Goal: Information Seeking & Learning: Learn about a topic

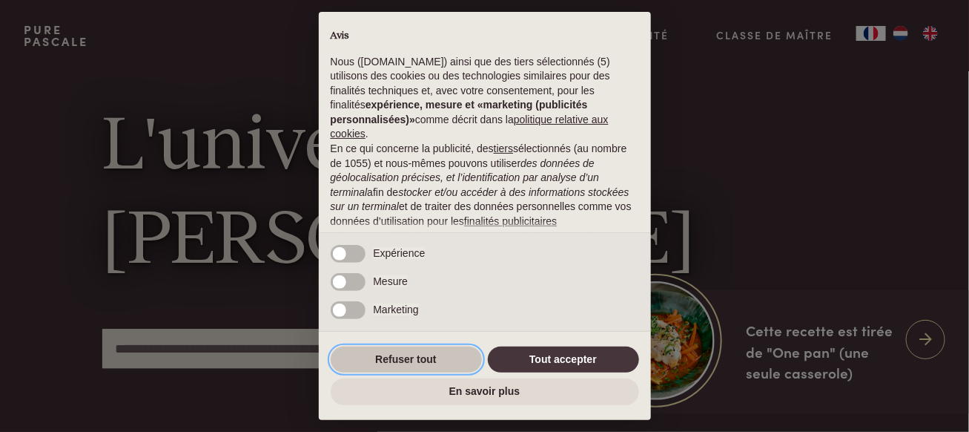
click at [427, 355] on button "Refuser tout" at bounding box center [406, 359] width 151 height 27
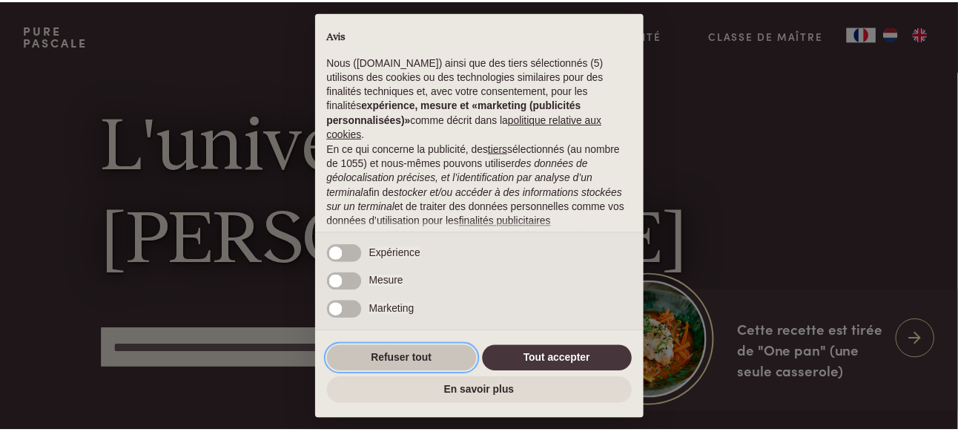
scroll to position [178, 0]
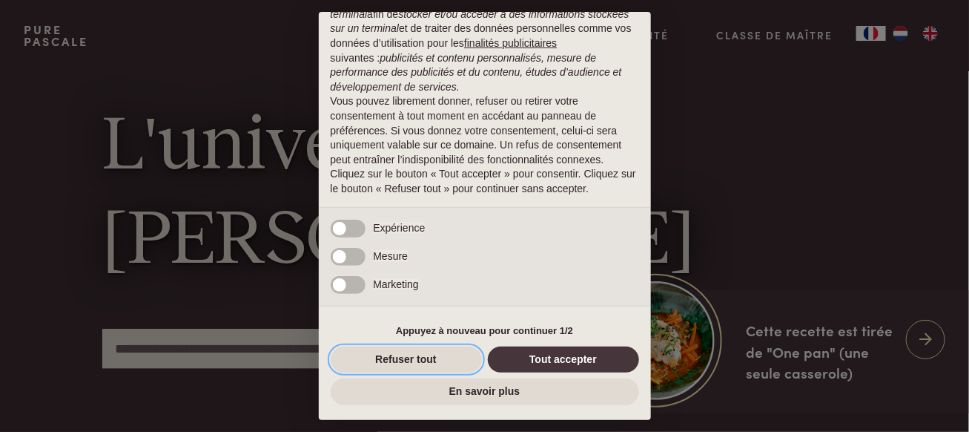
click at [427, 355] on button "Refuser tout" at bounding box center [406, 359] width 151 height 27
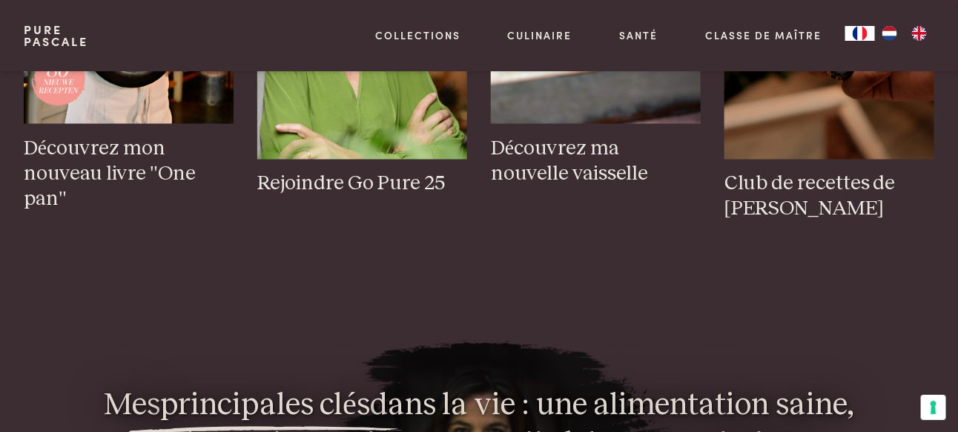
scroll to position [667, 0]
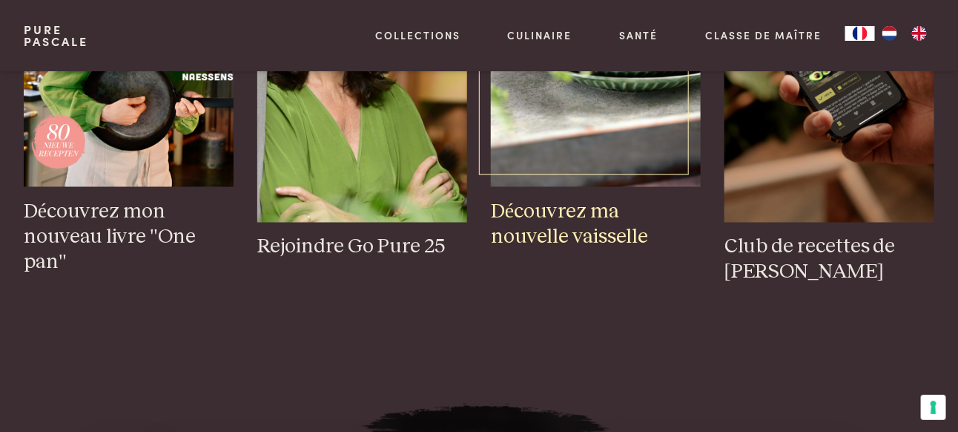
click at [565, 208] on h3 "Découvrez ma nouvelle vaisselle" at bounding box center [596, 224] width 210 height 51
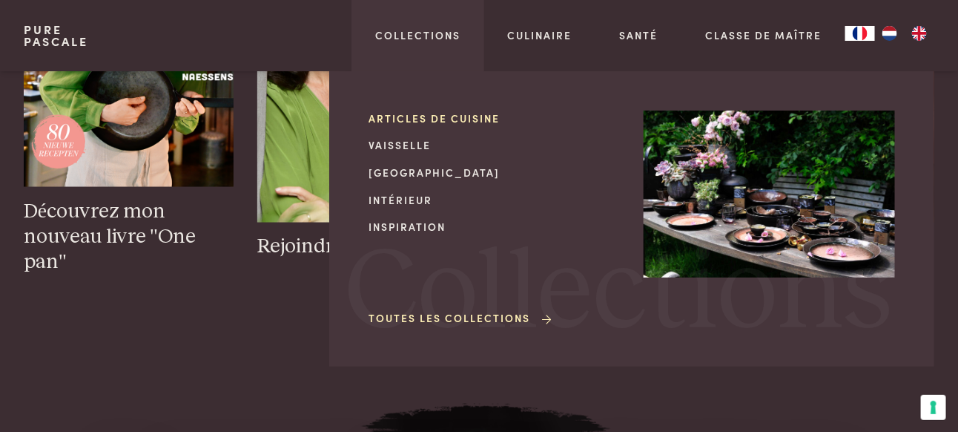
click at [430, 115] on link "Articles de cuisine" at bounding box center [494, 119] width 251 height 16
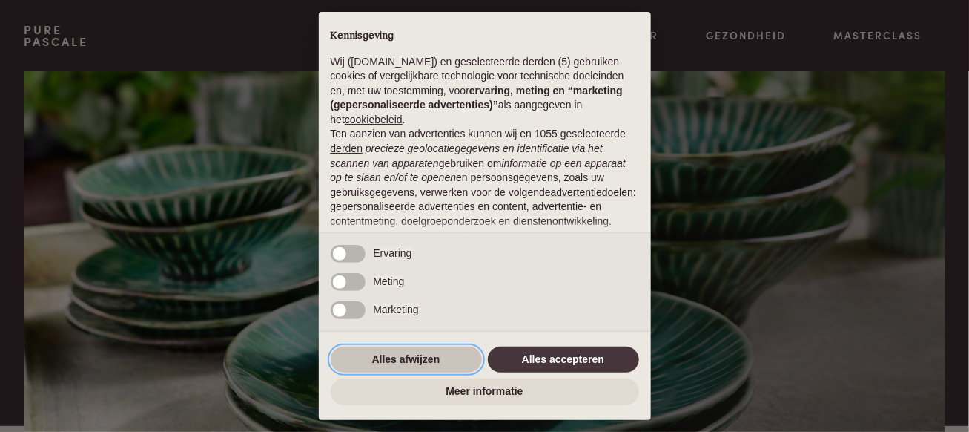
click at [412, 352] on button "Alles afwijzen" at bounding box center [406, 359] width 151 height 27
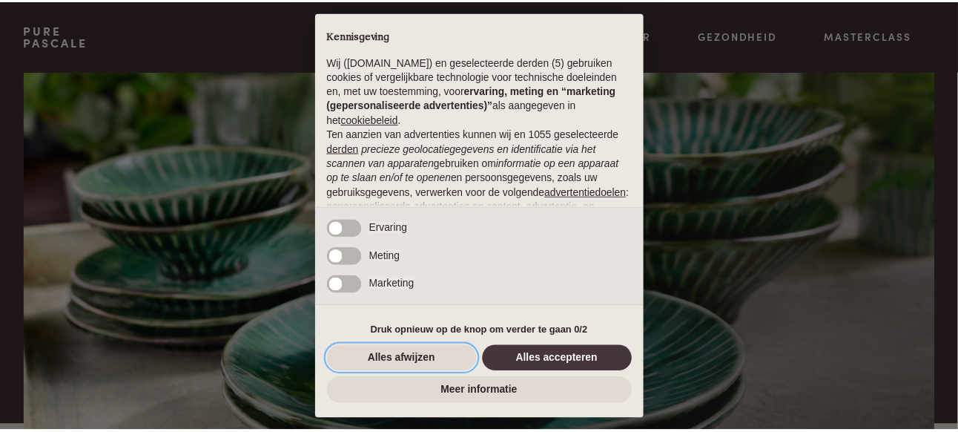
scroll to position [164, 0]
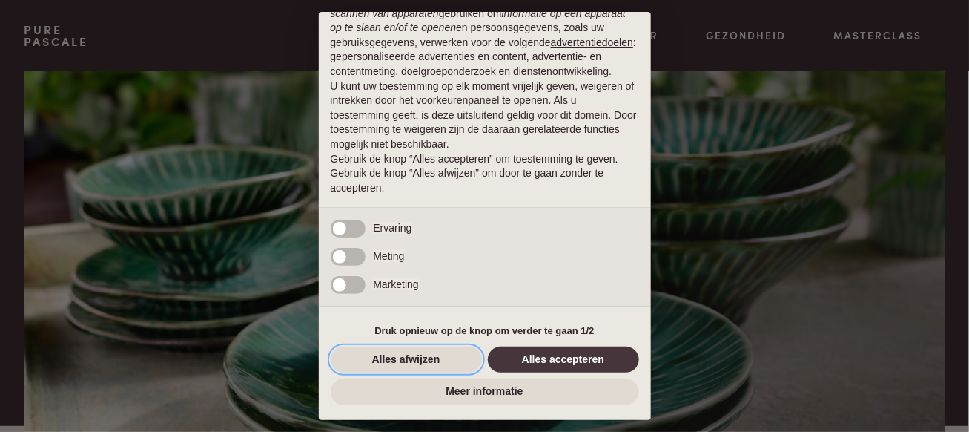
click at [410, 353] on button "Alles afwijzen" at bounding box center [406, 359] width 151 height 27
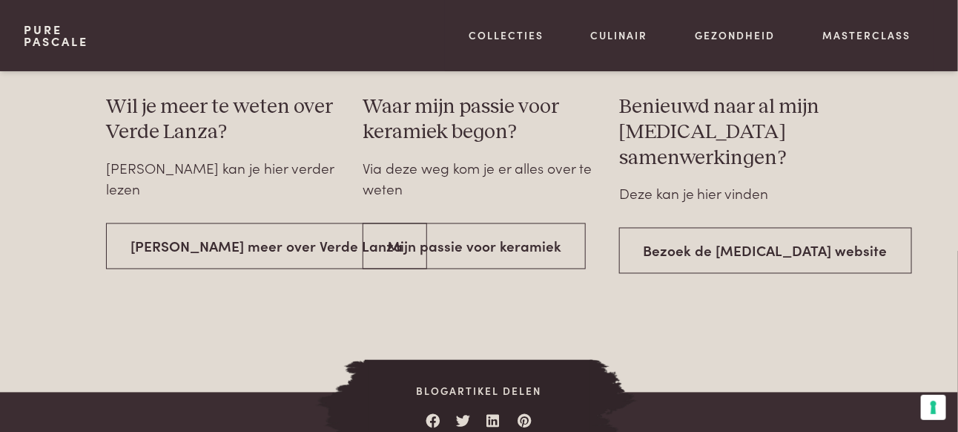
scroll to position [2596, 0]
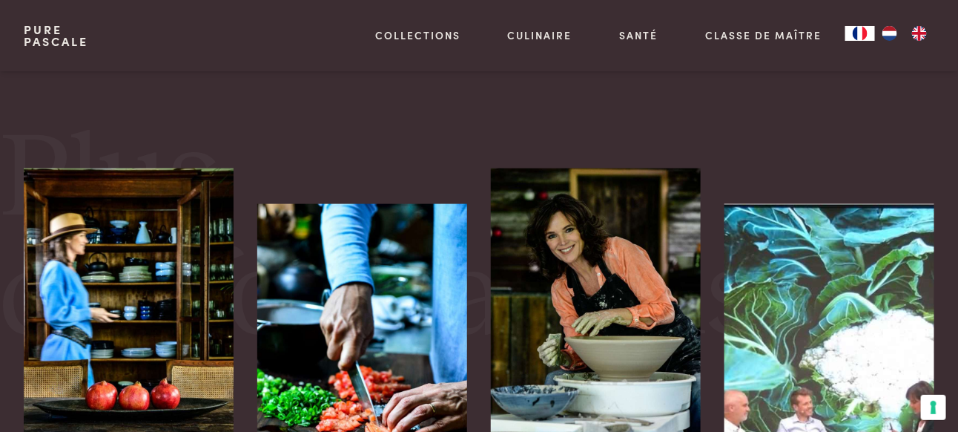
scroll to position [593, 0]
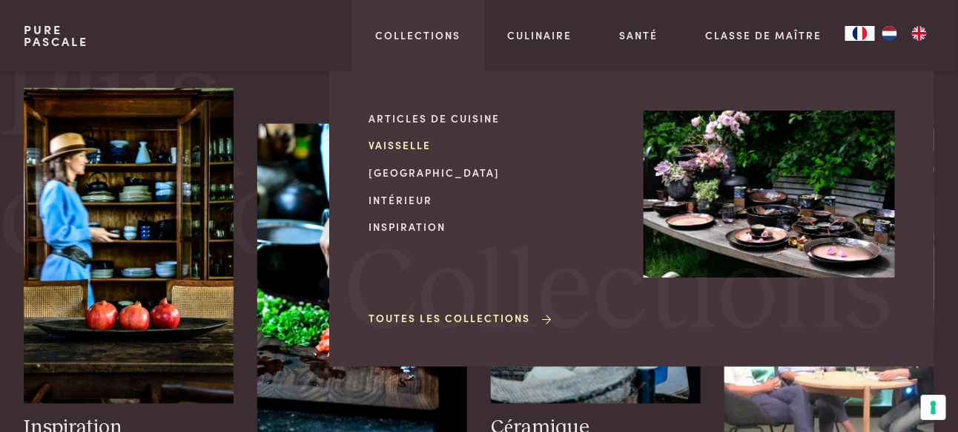
click at [419, 147] on link "Vaisselle" at bounding box center [494, 145] width 251 height 16
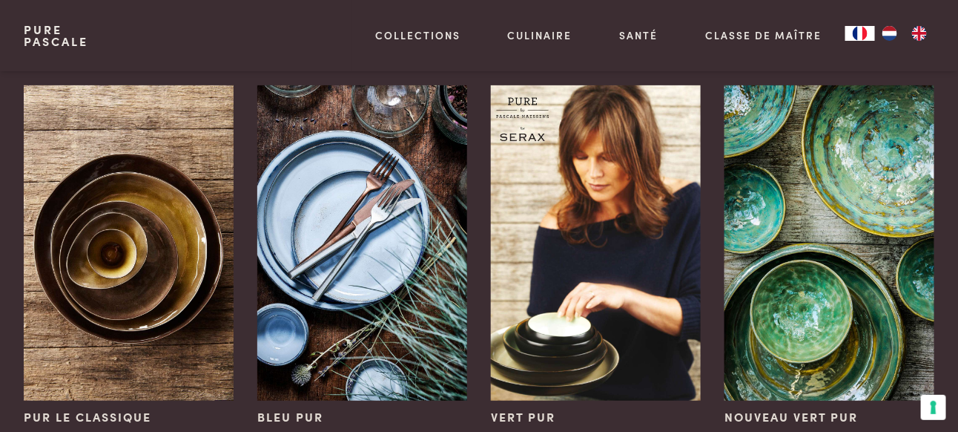
scroll to position [148, 0]
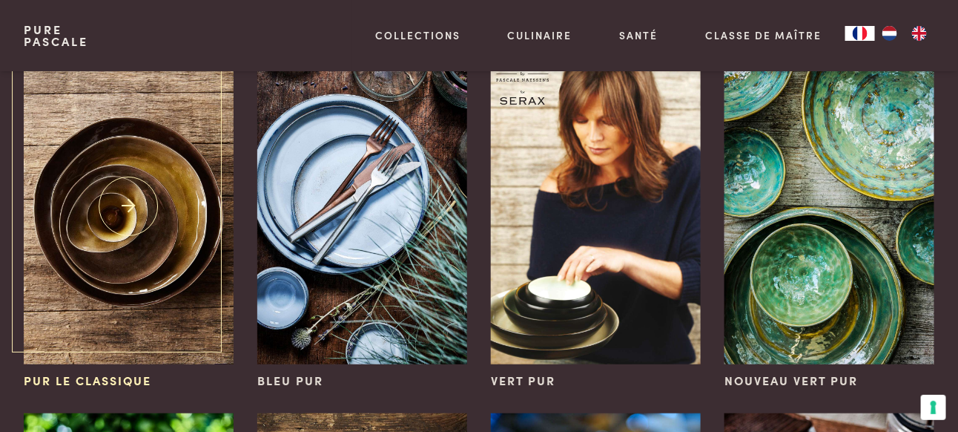
click at [126, 205] on img at bounding box center [129, 206] width 210 height 315
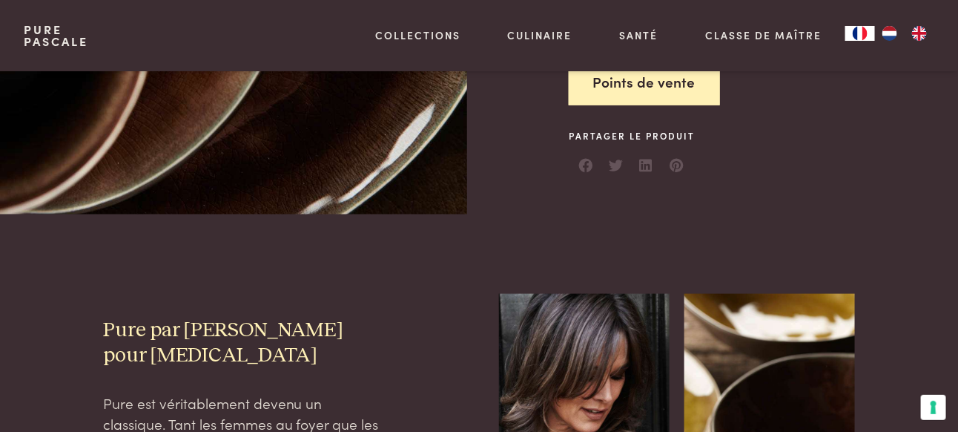
scroll to position [371, 0]
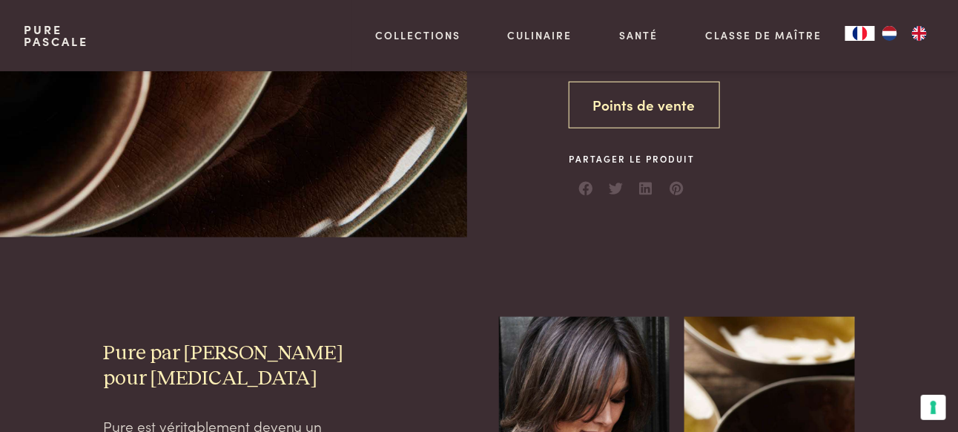
click at [659, 103] on link "Points de vente" at bounding box center [644, 105] width 151 height 47
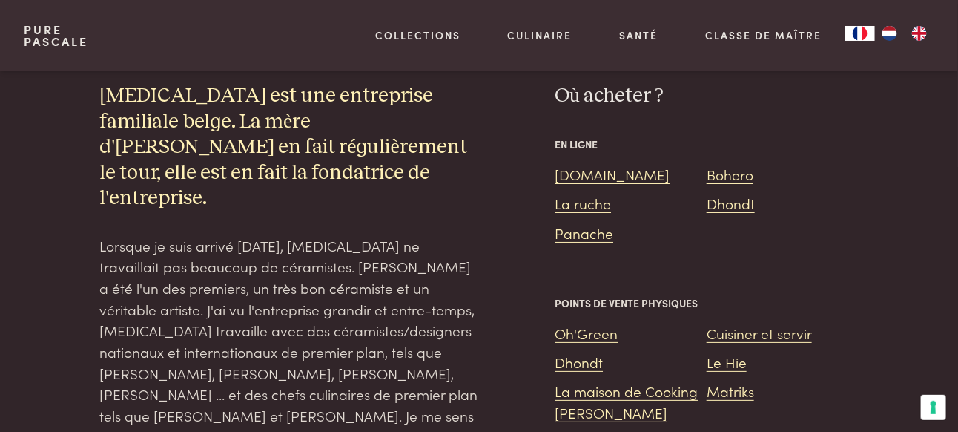
scroll to position [1721, 0]
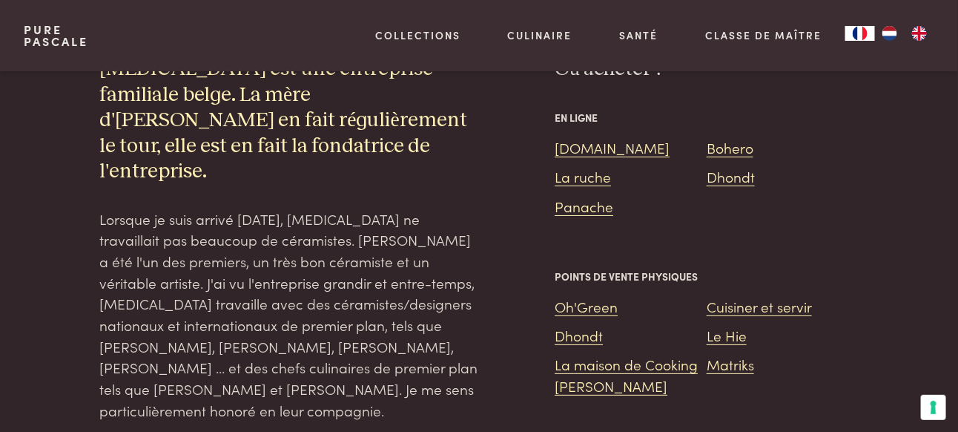
scroll to position [1721, 0]
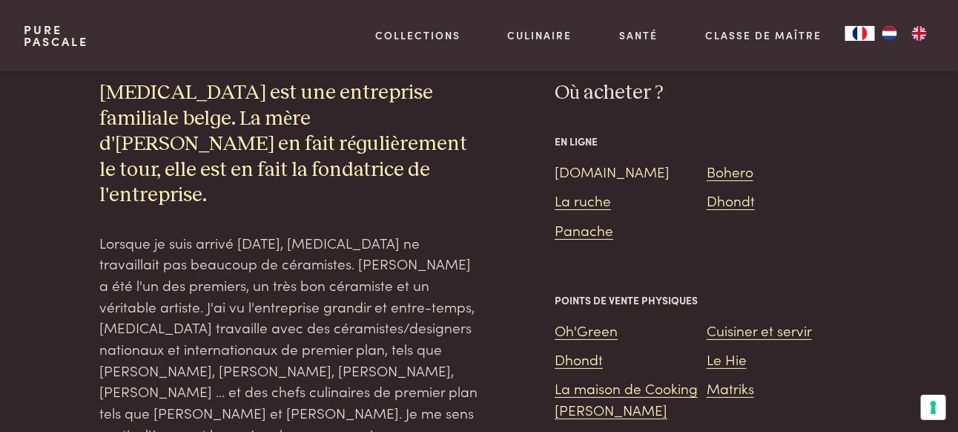
click at [580, 170] on link "Bol.com" at bounding box center [612, 171] width 115 height 20
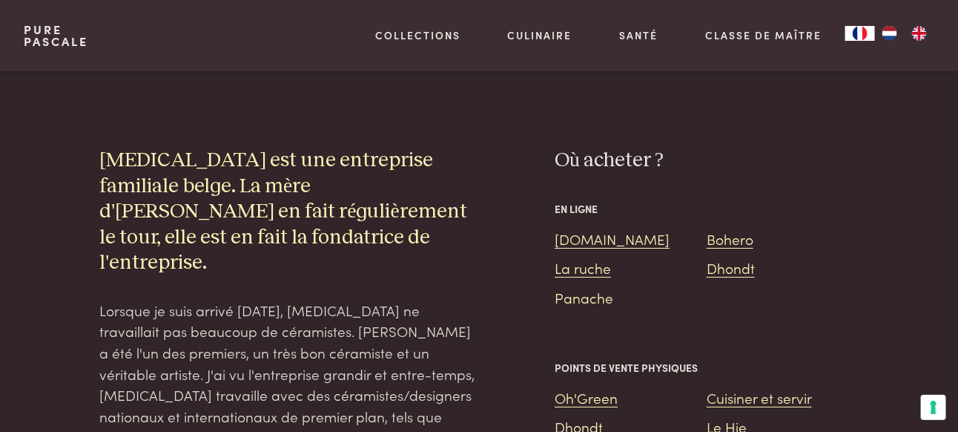
scroll to position [1647, 0]
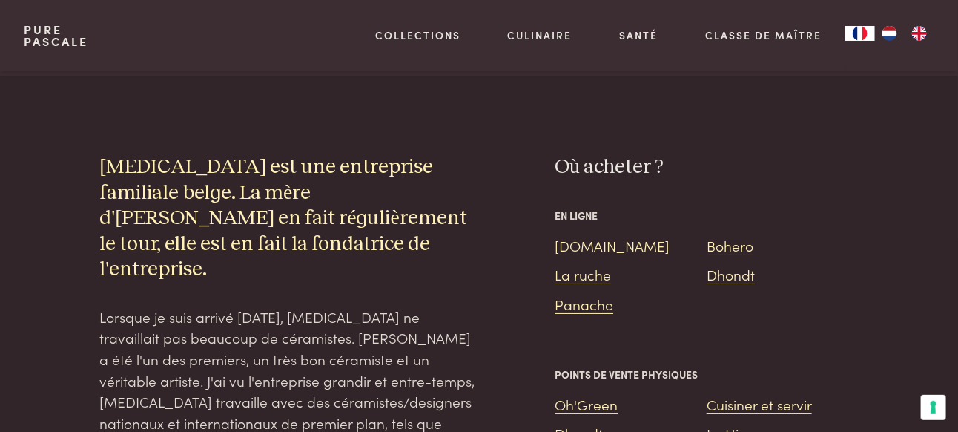
click at [584, 247] on link "Bol.com" at bounding box center [612, 245] width 115 height 20
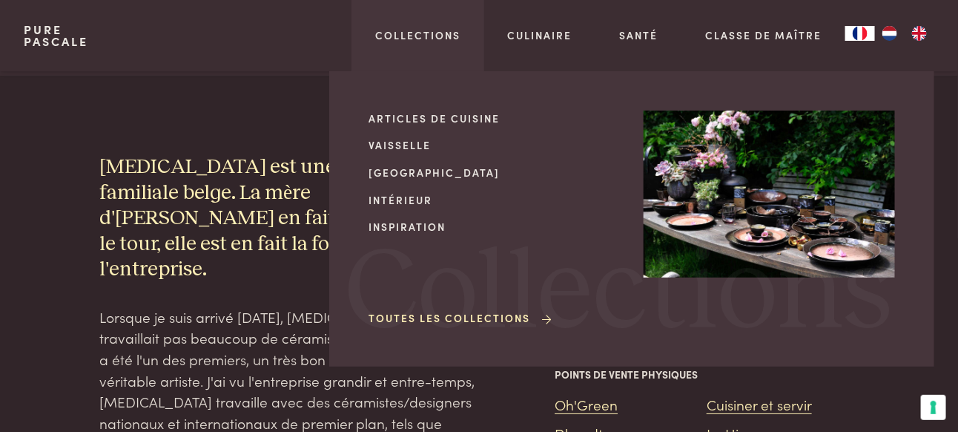
click at [530, 314] on link "Toutes les collections" at bounding box center [461, 318] width 185 height 16
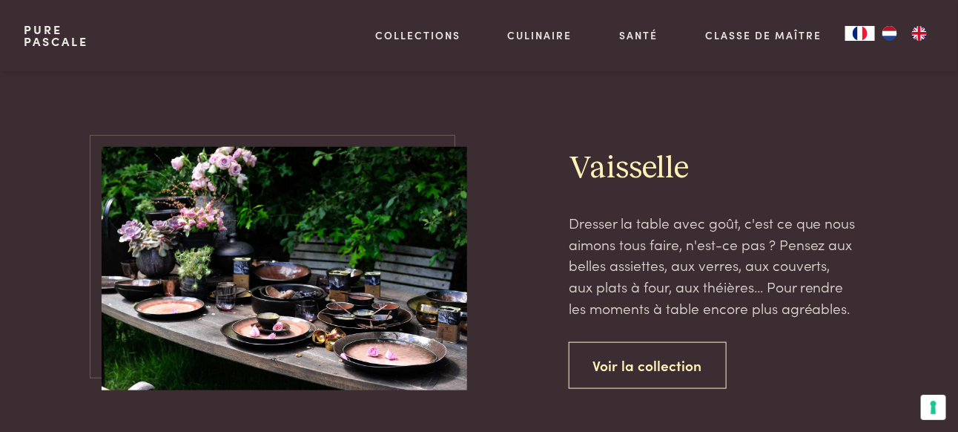
scroll to position [445, 0]
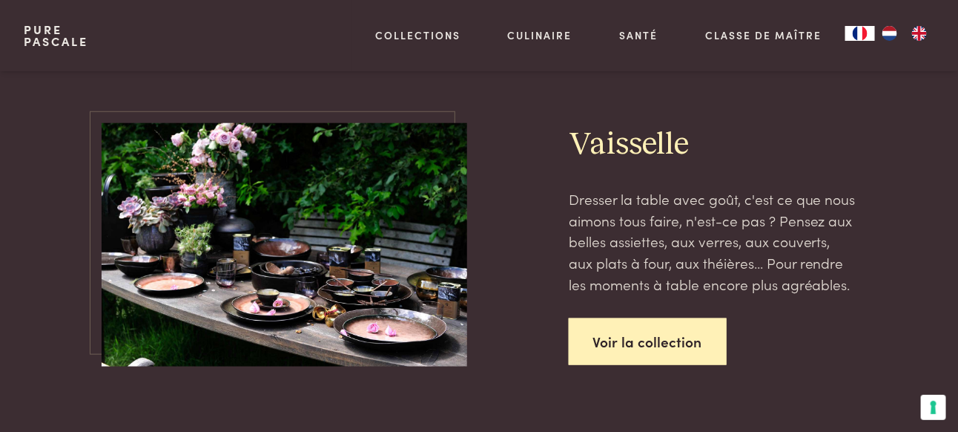
click at [689, 342] on link "Voir la collection" at bounding box center [648, 341] width 158 height 47
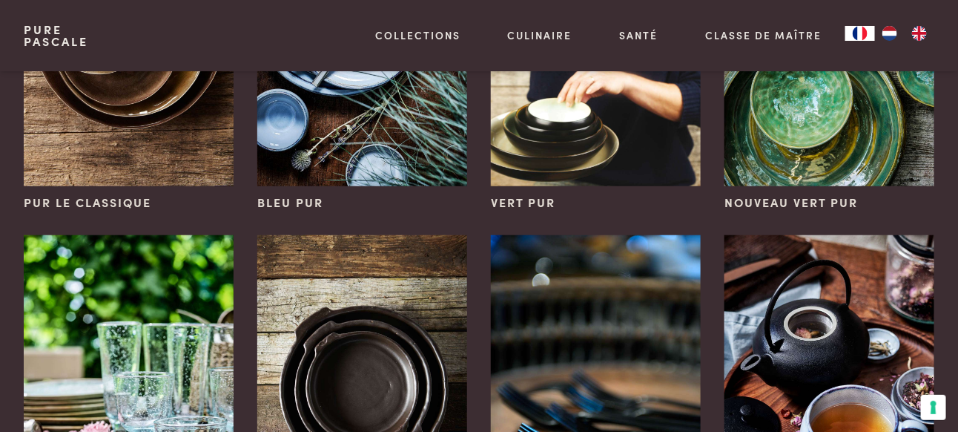
scroll to position [148, 0]
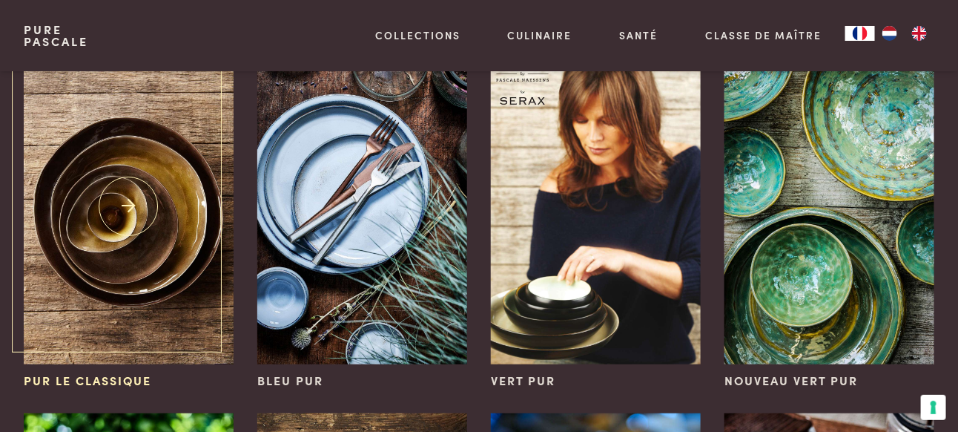
click at [85, 379] on span "Pur le classique" at bounding box center [88, 381] width 128 height 18
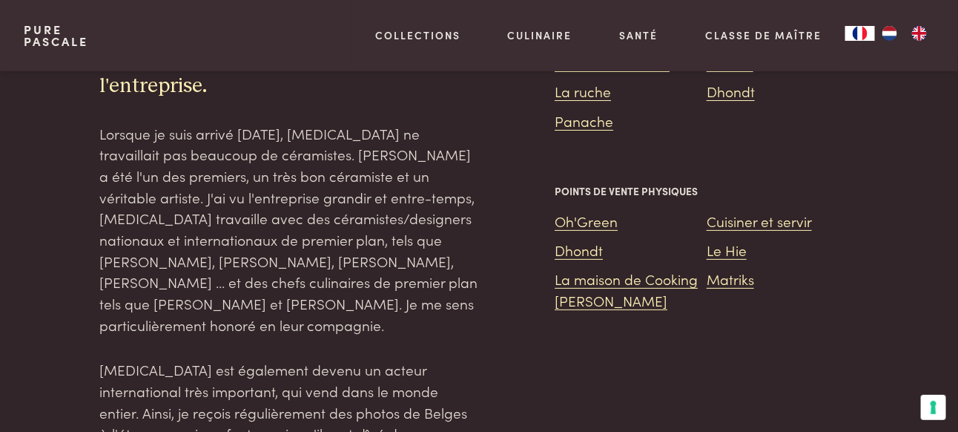
scroll to position [1854, 0]
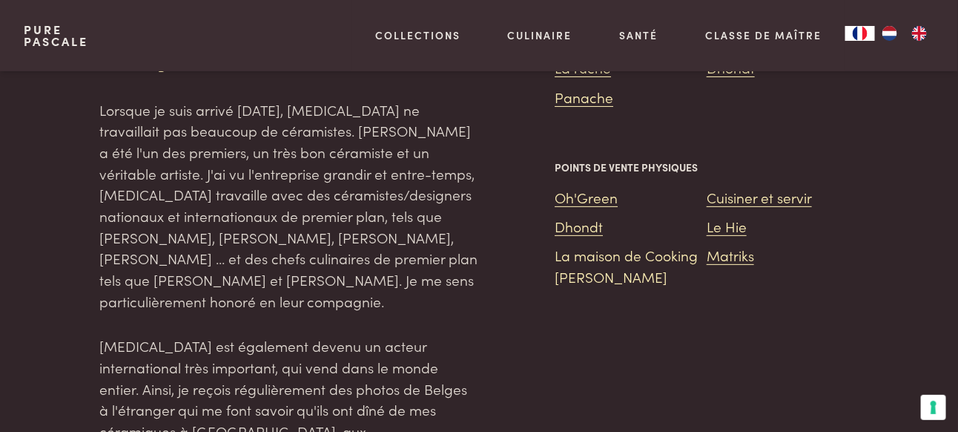
click at [613, 257] on link "La maison de Cooking [PERSON_NAME]" at bounding box center [626, 266] width 143 height 42
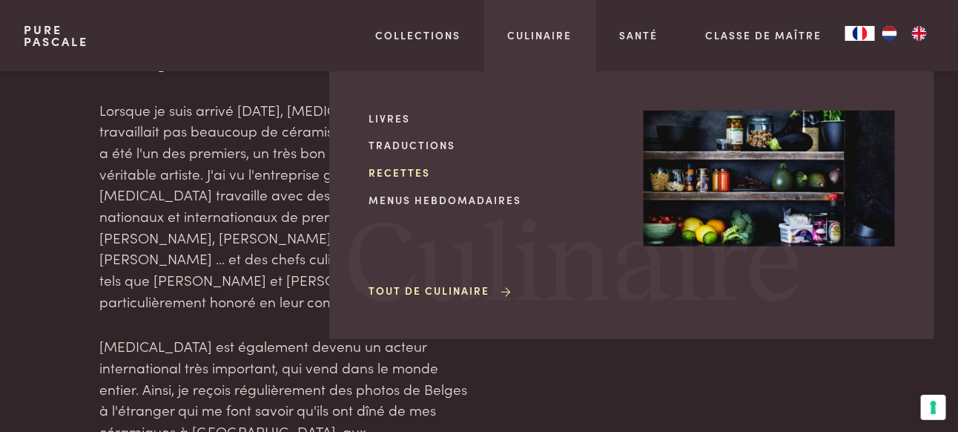
click at [405, 176] on link "Recettes" at bounding box center [494, 173] width 251 height 16
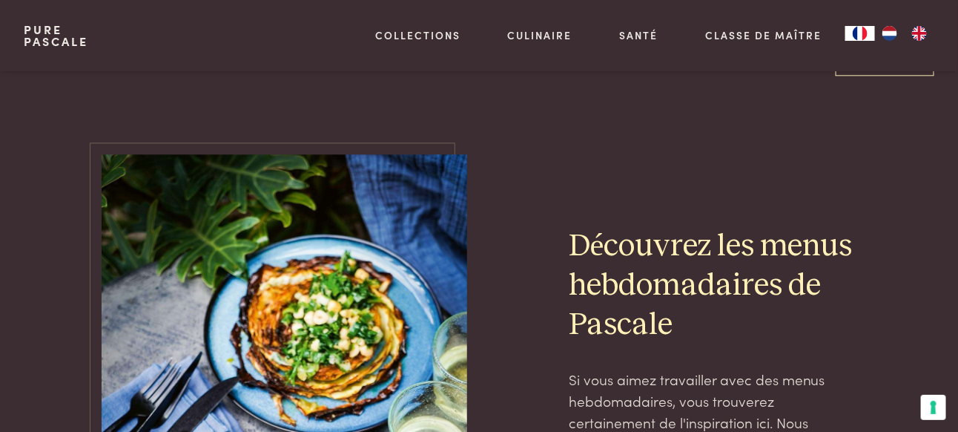
scroll to position [2818, 0]
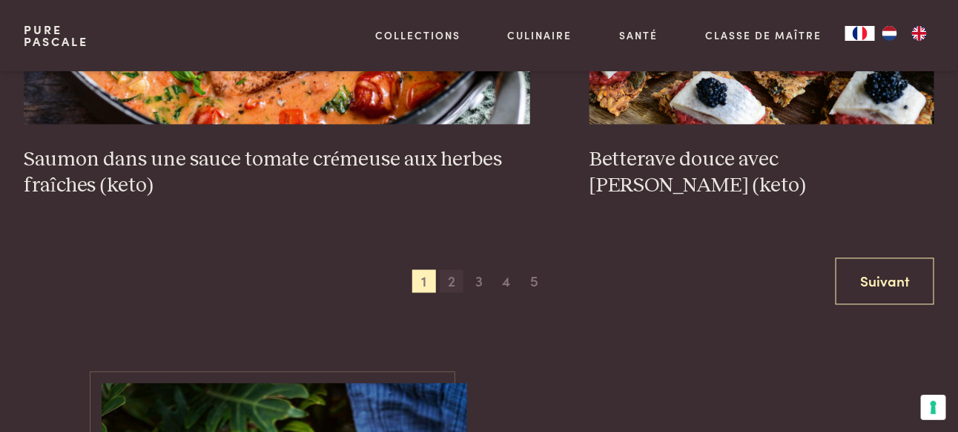
click at [451, 269] on span "2" at bounding box center [452, 281] width 24 height 24
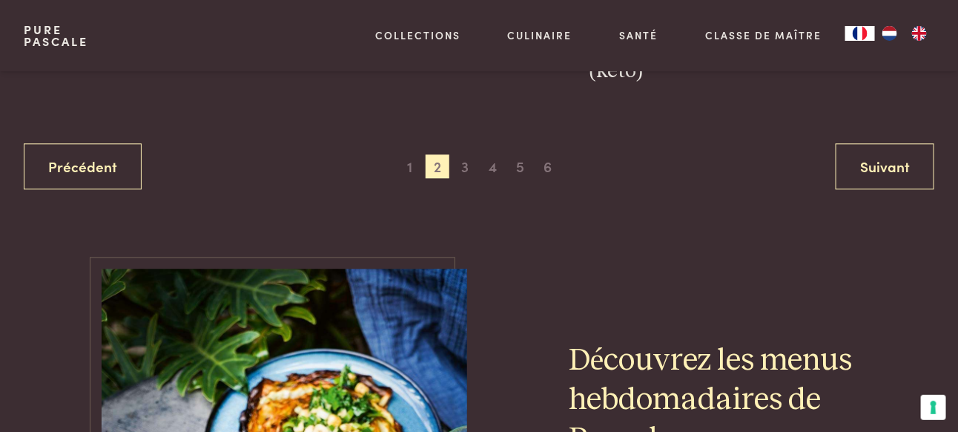
scroll to position [2978, 0]
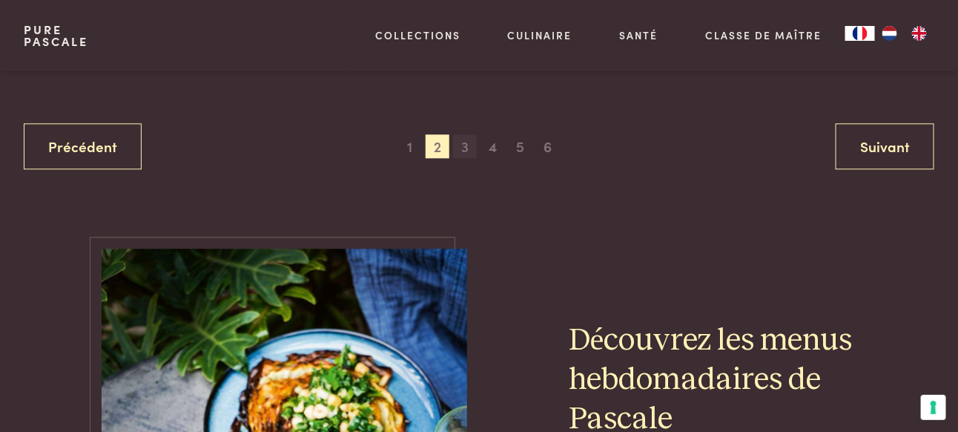
click at [464, 142] on span "3" at bounding box center [465, 146] width 24 height 24
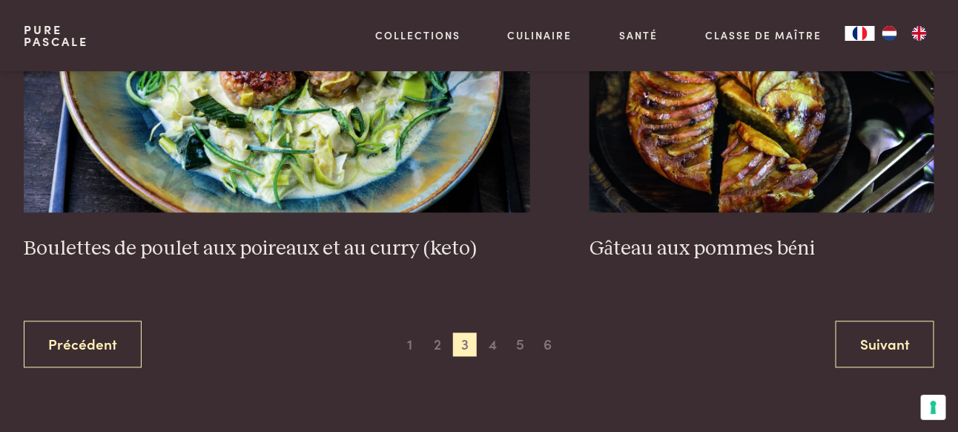
scroll to position [2830, 0]
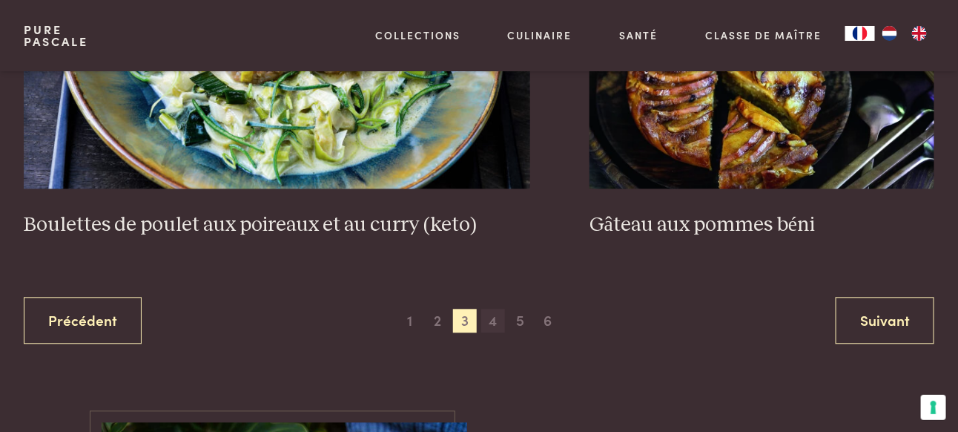
click at [489, 309] on span "4" at bounding box center [493, 321] width 24 height 24
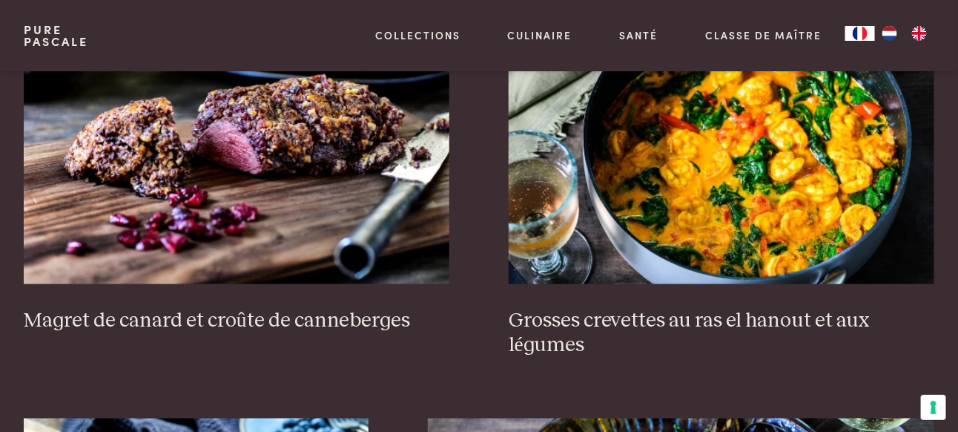
scroll to position [605, 0]
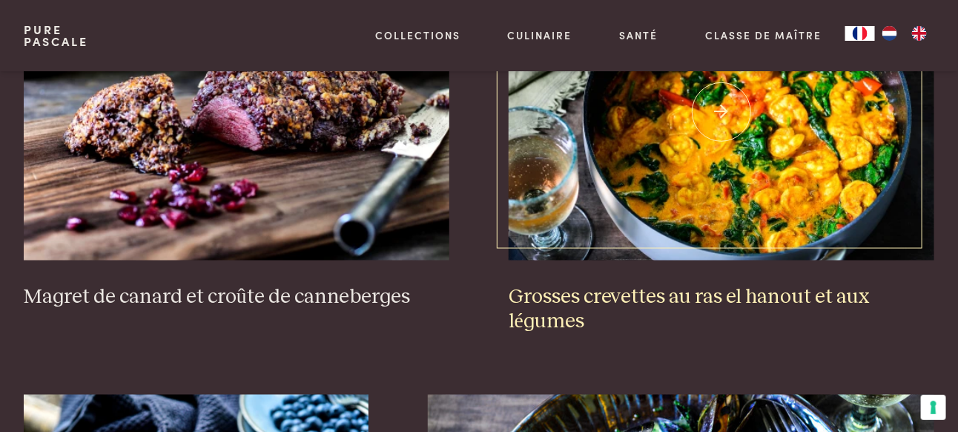
click at [753, 206] on img at bounding box center [722, 112] width 426 height 297
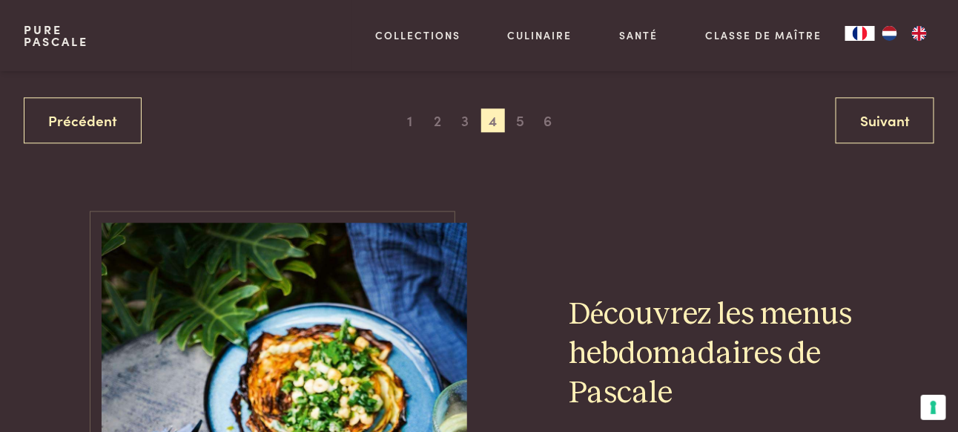
scroll to position [3036, 0]
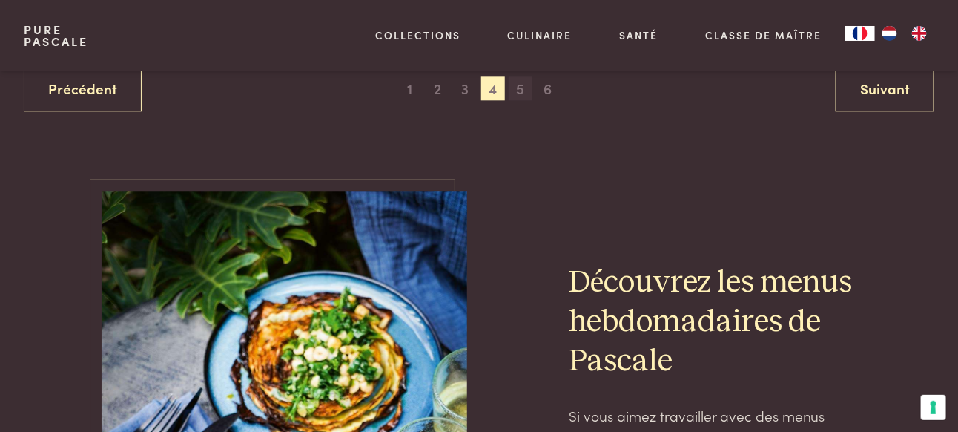
click at [521, 89] on span "5" at bounding box center [521, 88] width 24 height 24
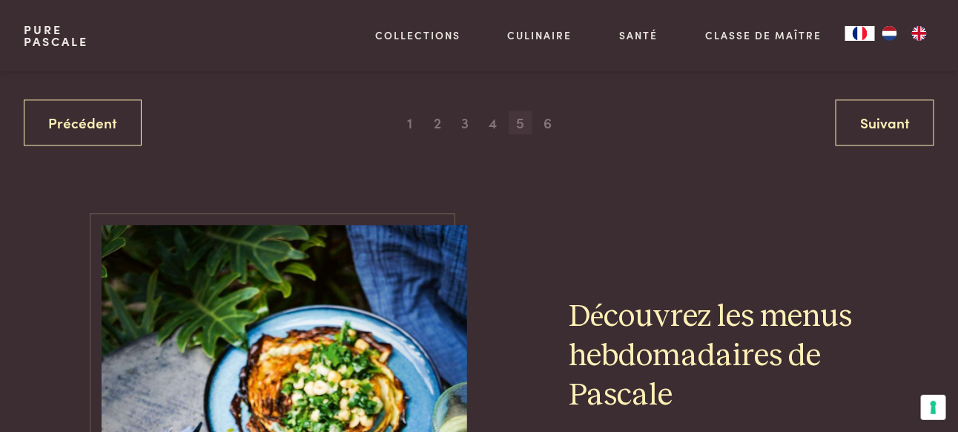
scroll to position [2978, 0]
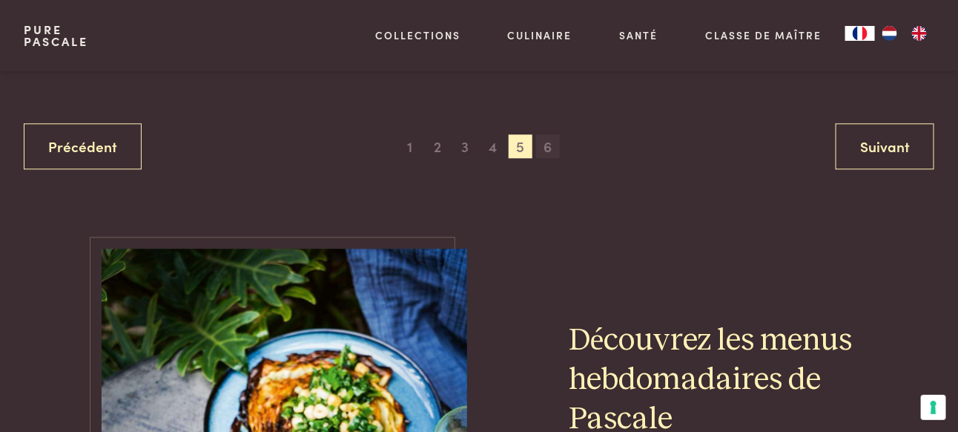
click at [549, 139] on span "6" at bounding box center [548, 146] width 24 height 24
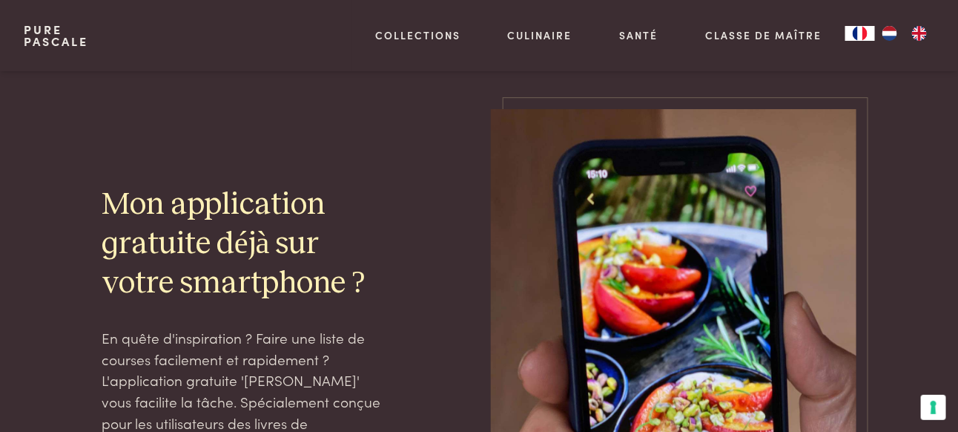
scroll to position [1421, 0]
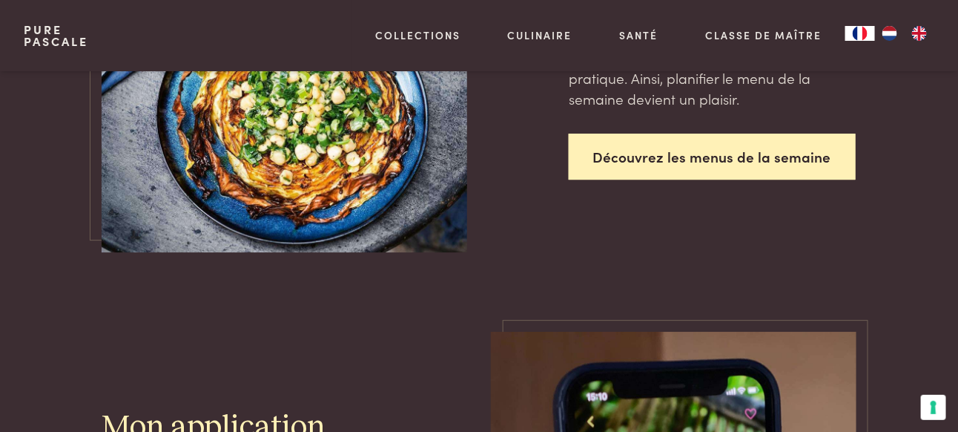
click at [725, 155] on link "Découvrez les menus de la semaine" at bounding box center [712, 156] width 287 height 47
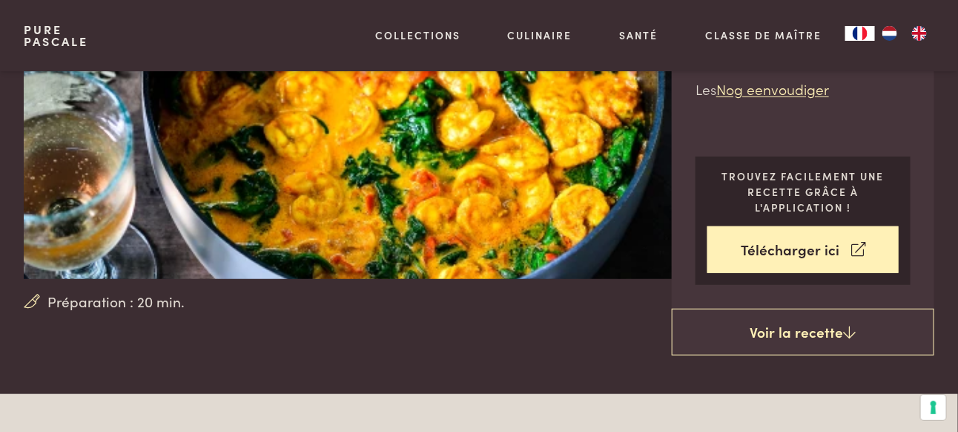
scroll to position [222, 0]
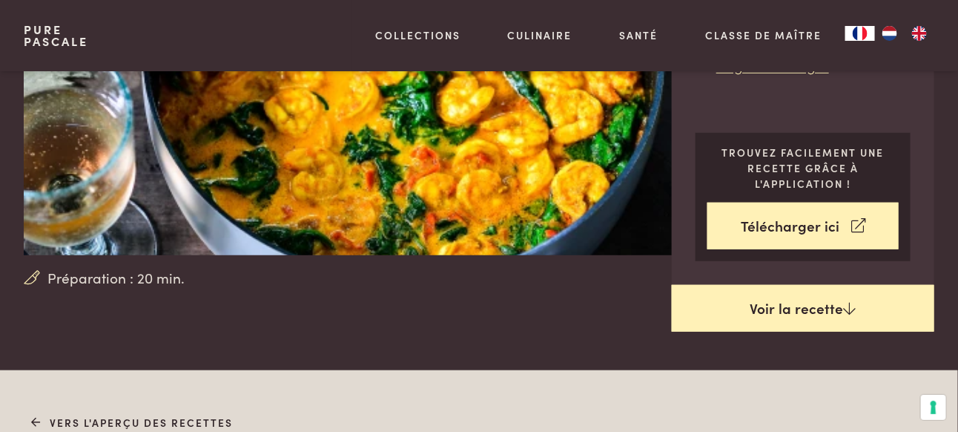
click at [828, 303] on link "Voir la recette" at bounding box center [803, 308] width 263 height 47
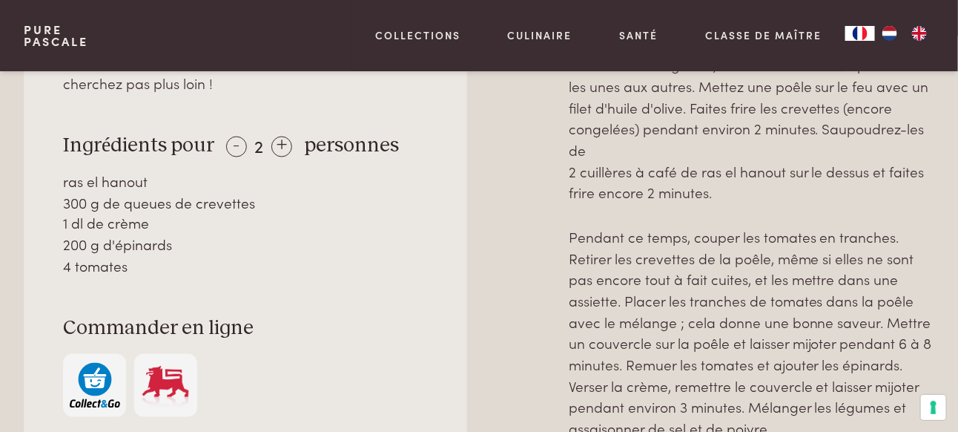
scroll to position [739, 0]
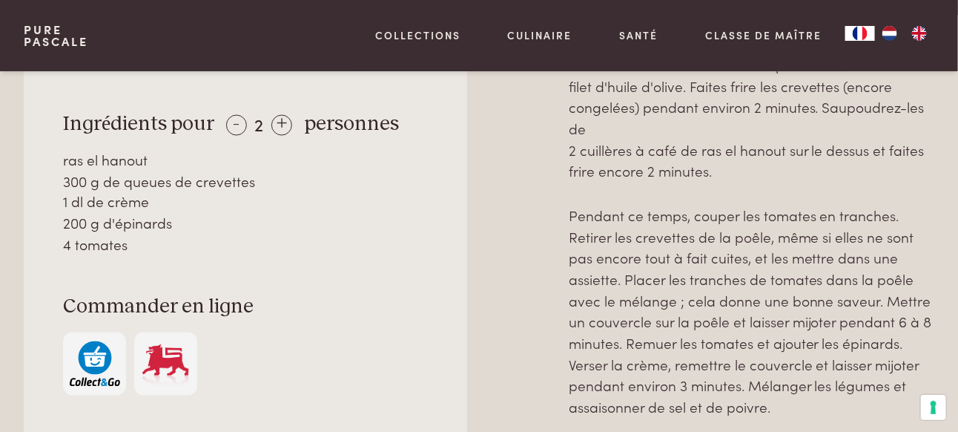
scroll to position [591, 0]
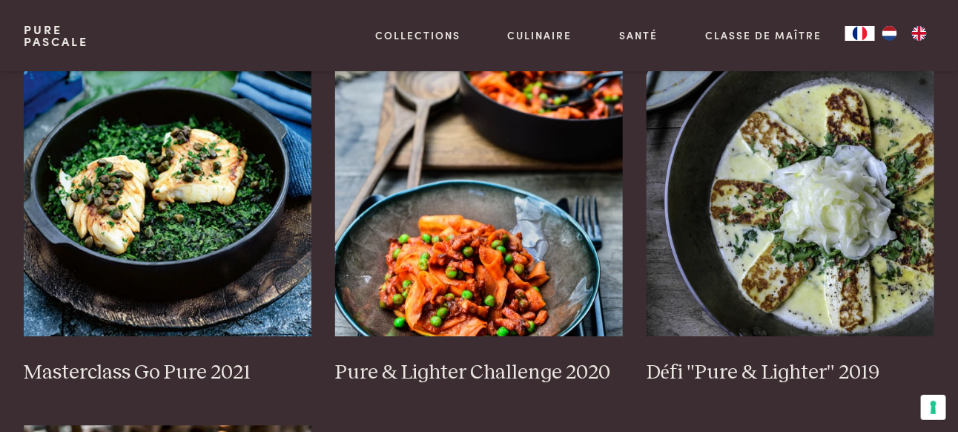
scroll to position [1261, 0]
